Goal: Transaction & Acquisition: Purchase product/service

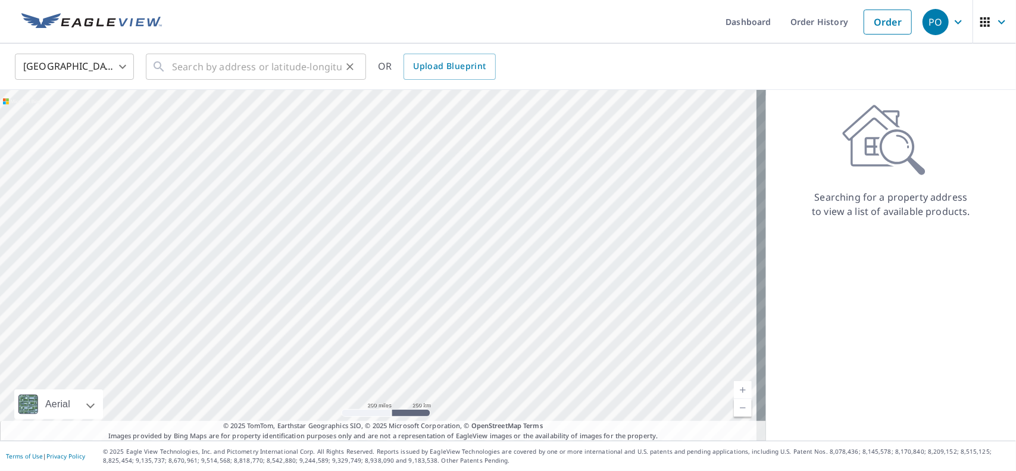
click at [169, 72] on div "​" at bounding box center [256, 67] width 220 height 26
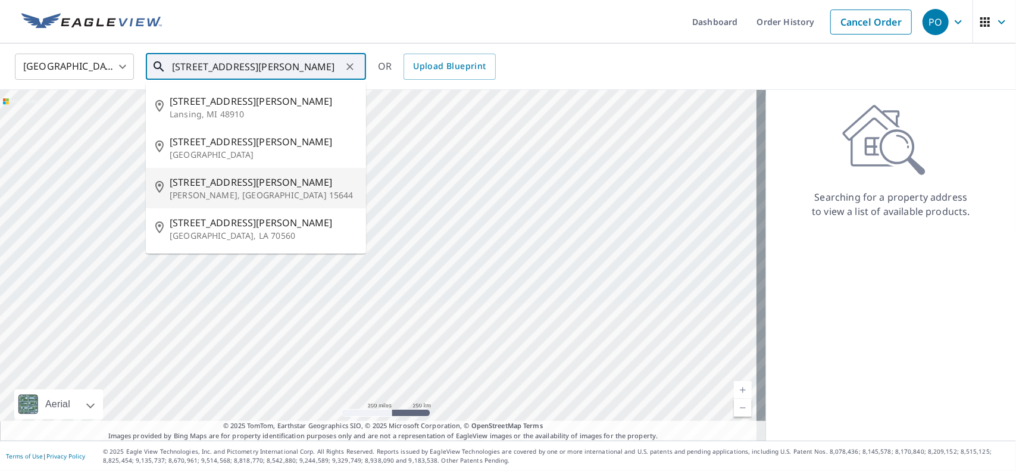
click at [206, 198] on p "[PERSON_NAME], [GEOGRAPHIC_DATA] 15644" at bounding box center [263, 195] width 187 height 12
type input "[STREET_ADDRESS][PERSON_NAME]"
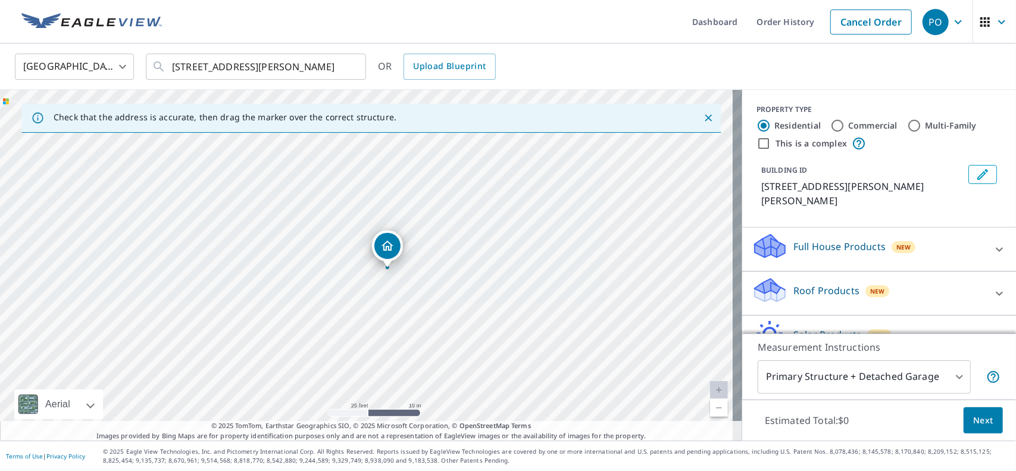
scroll to position [54, 0]
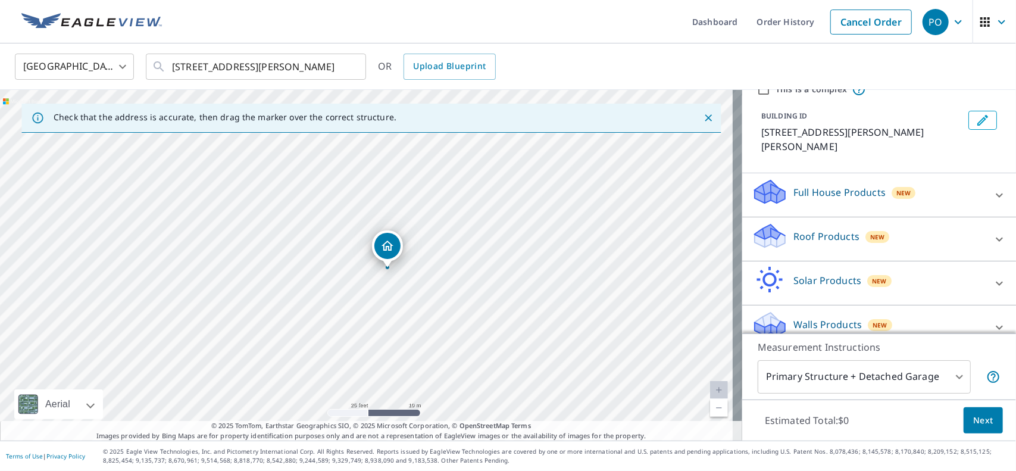
click at [992, 232] on icon at bounding box center [999, 239] width 14 height 14
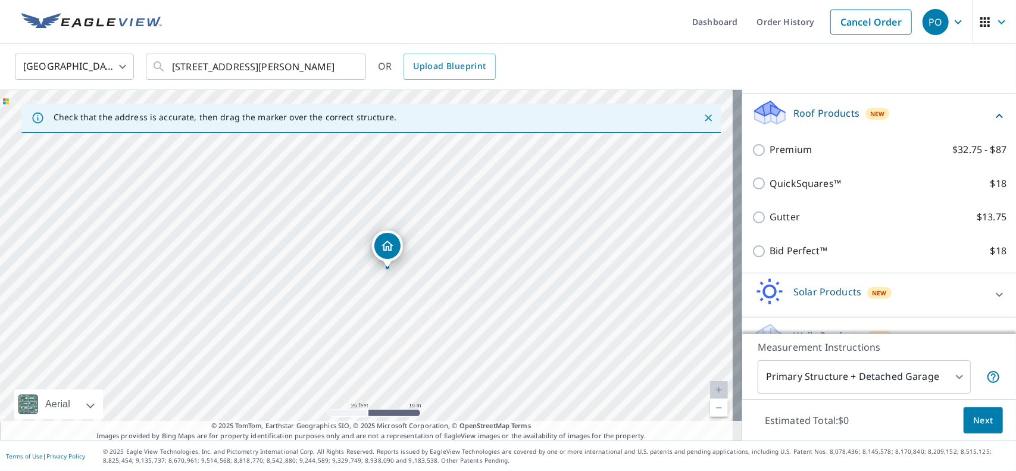
scroll to position [190, 0]
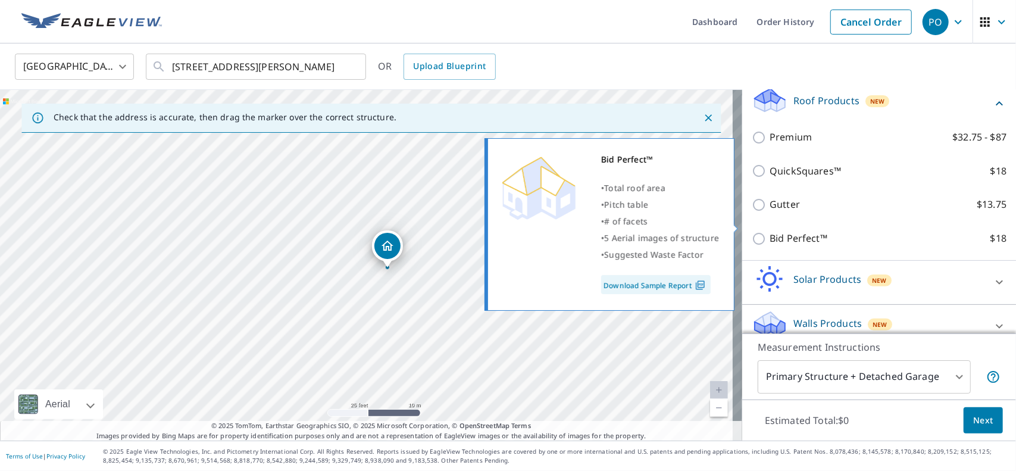
click at [751, 231] on input "Bid Perfect™ $18" at bounding box center [760, 238] width 18 height 14
checkbox input "true"
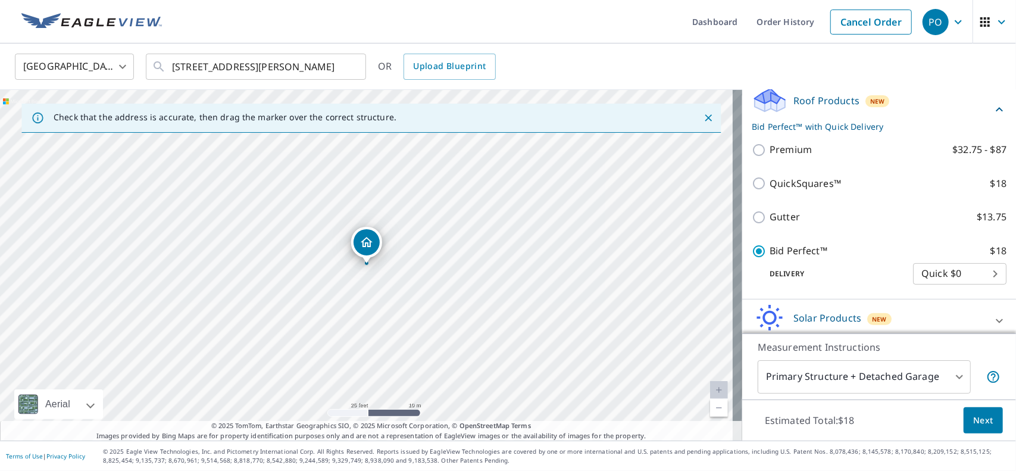
click at [980, 424] on span "Next" at bounding box center [983, 420] width 20 height 15
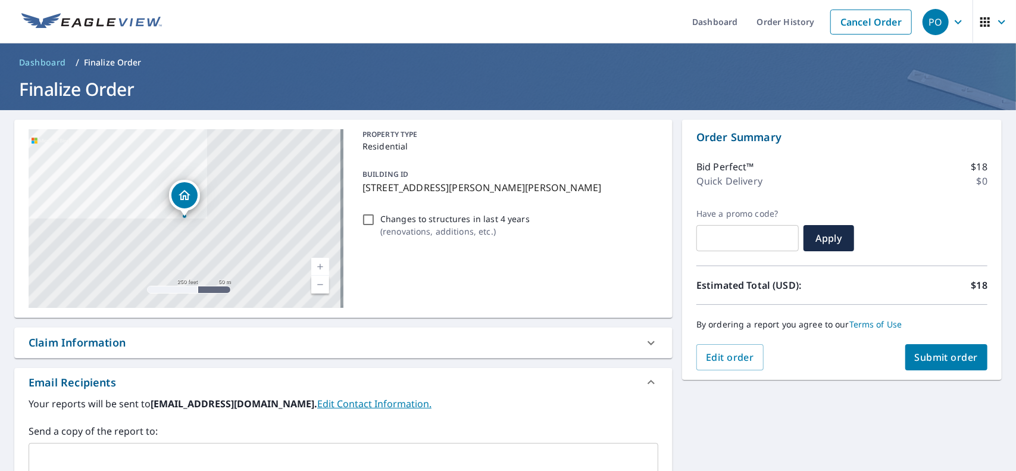
click at [936, 355] on span "Submit order" at bounding box center [946, 356] width 64 height 13
checkbox input "true"
